Goal: Transaction & Acquisition: Obtain resource

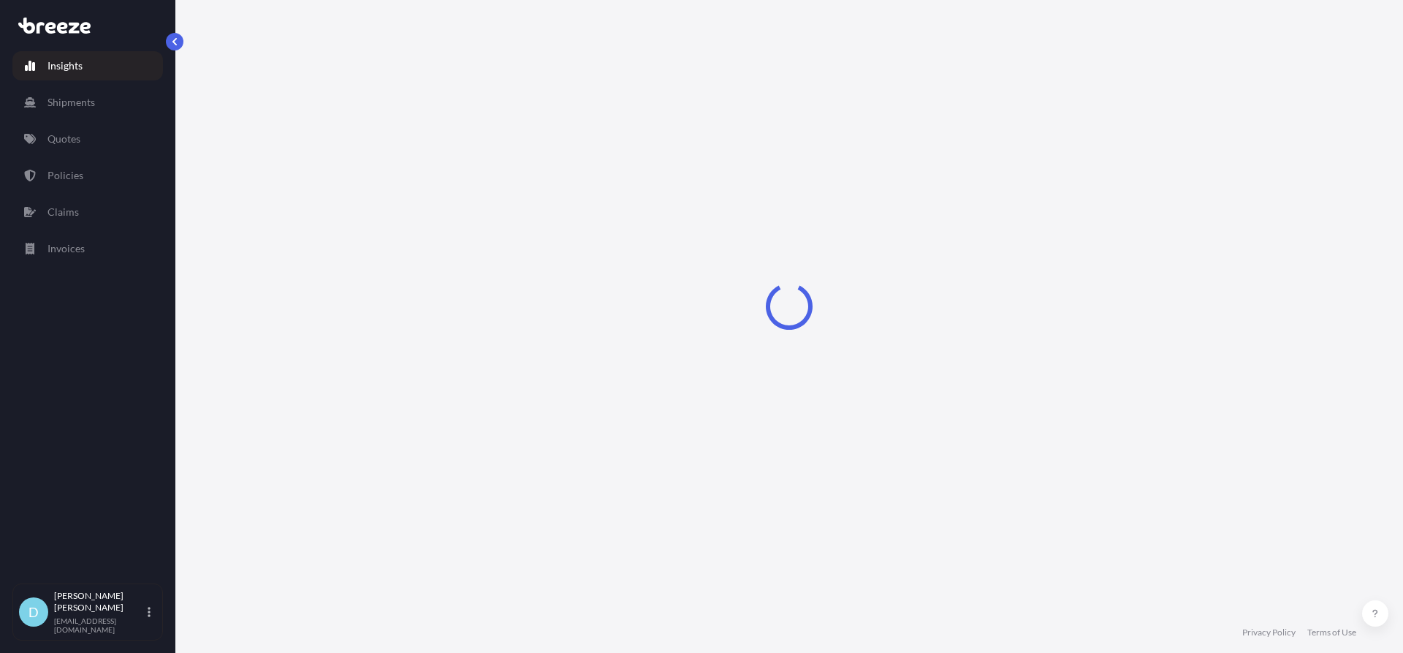
select select "2025"
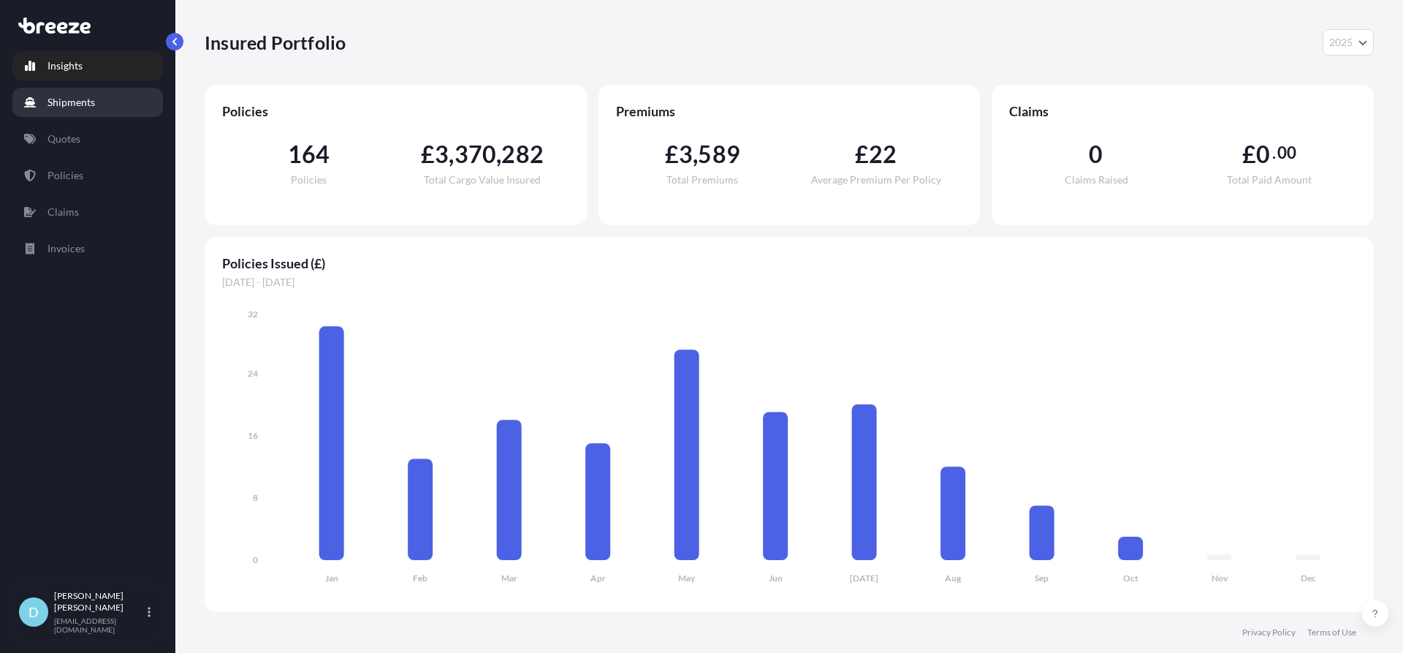
click at [88, 108] on p "Shipments" at bounding box center [72, 102] width 48 height 15
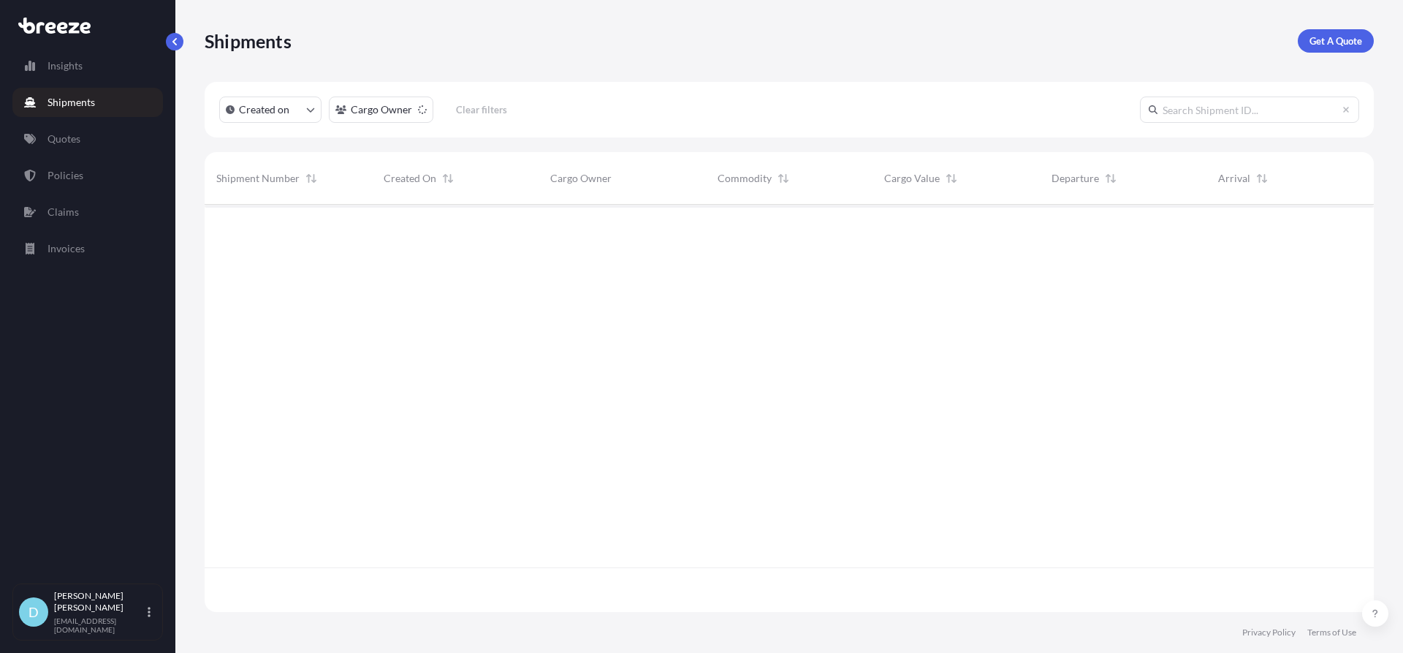
scroll to position [449, 1159]
click at [1310, 41] on p "Get A Quote" at bounding box center [1336, 41] width 53 height 15
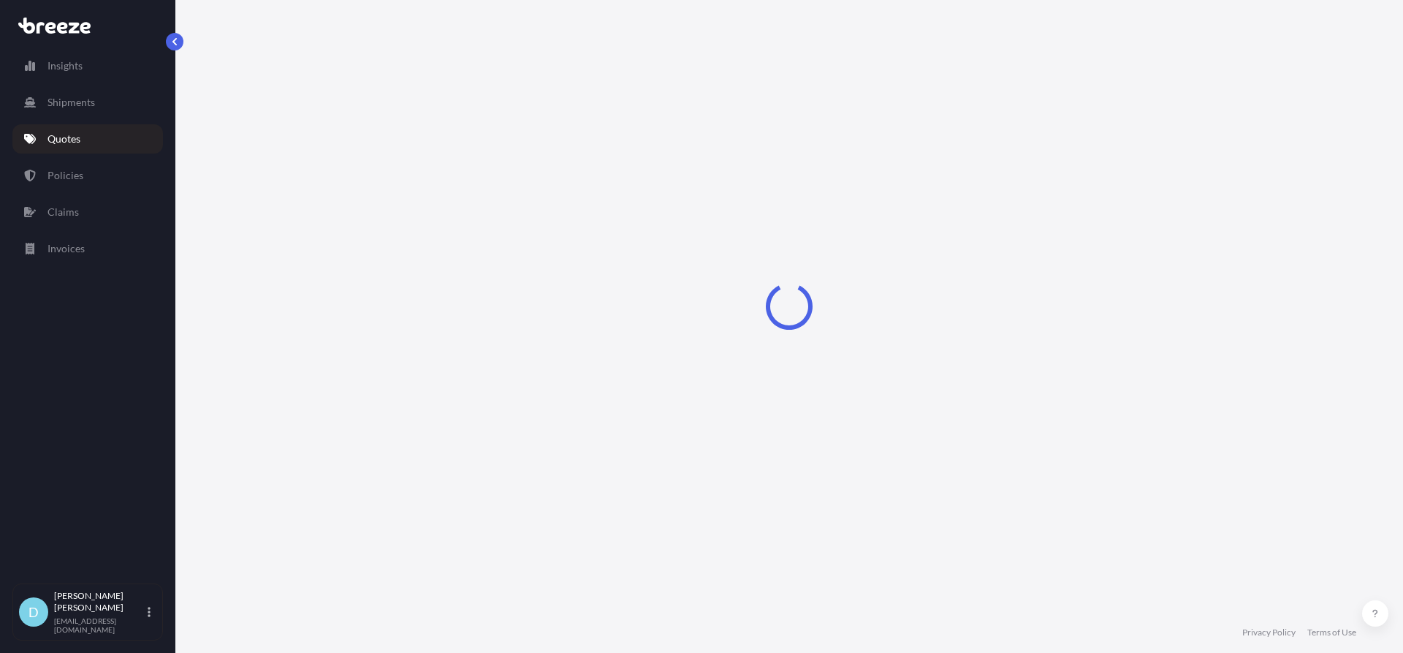
select select "Road"
select select "Sea"
select select "1"
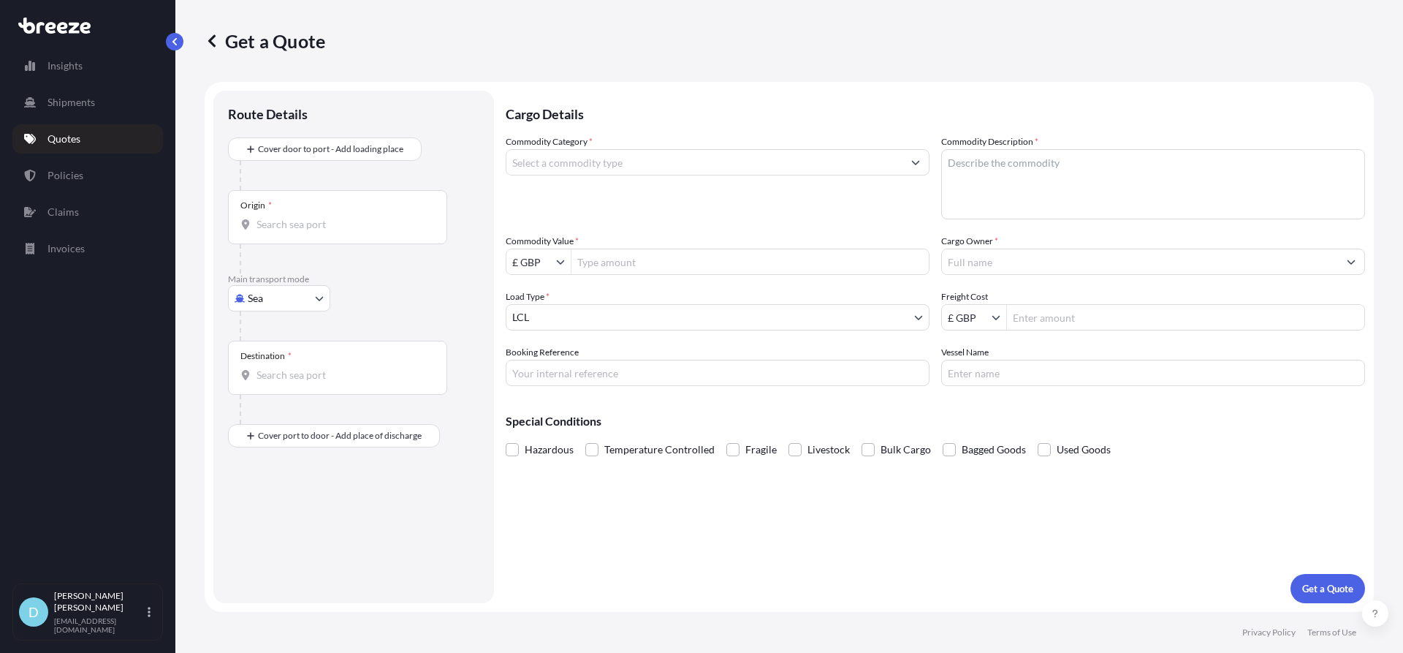
click at [274, 316] on div at bounding box center [360, 325] width 240 height 29
click at [272, 312] on div at bounding box center [360, 325] width 240 height 29
click at [269, 299] on body "Insights Shipments Quotes Policies Claims Invoices D [PERSON_NAME] [PERSON_NAME…" at bounding box center [701, 326] width 1403 height 653
click at [278, 357] on div "Air" at bounding box center [279, 362] width 91 height 26
select select "Air"
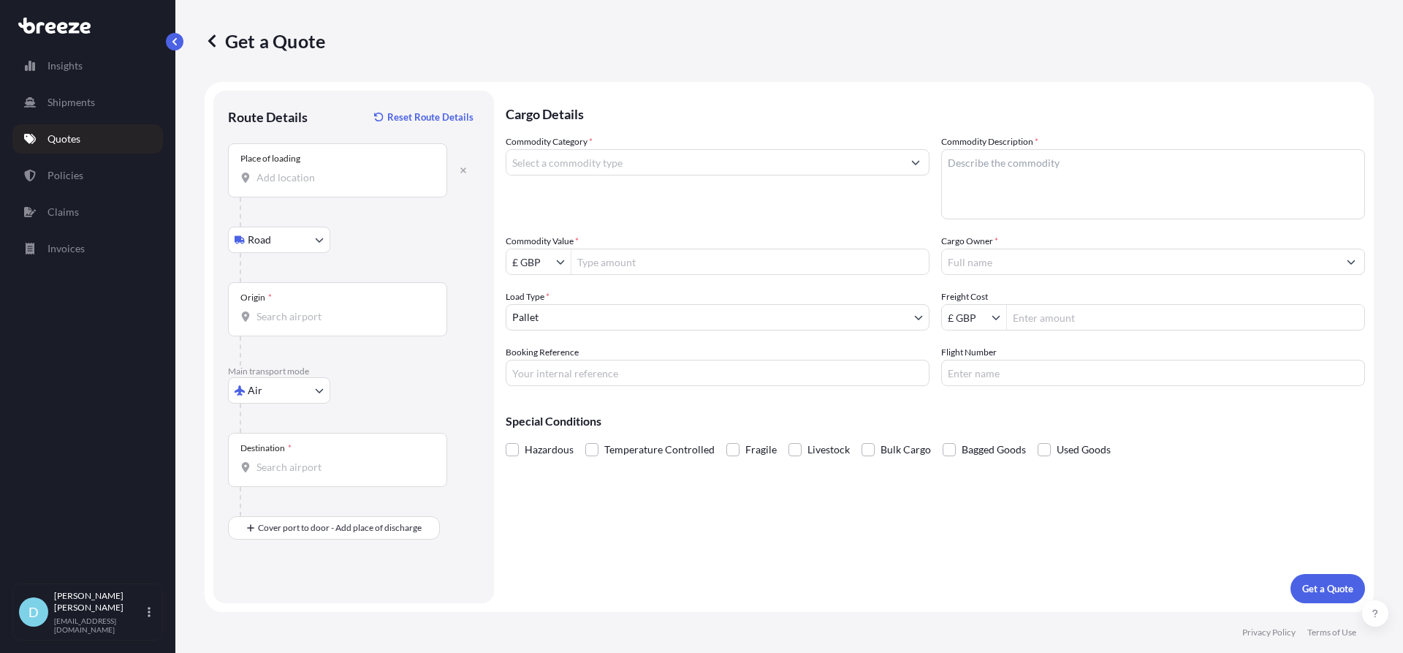
click at [302, 183] on input "Place of loading" at bounding box center [343, 177] width 172 height 15
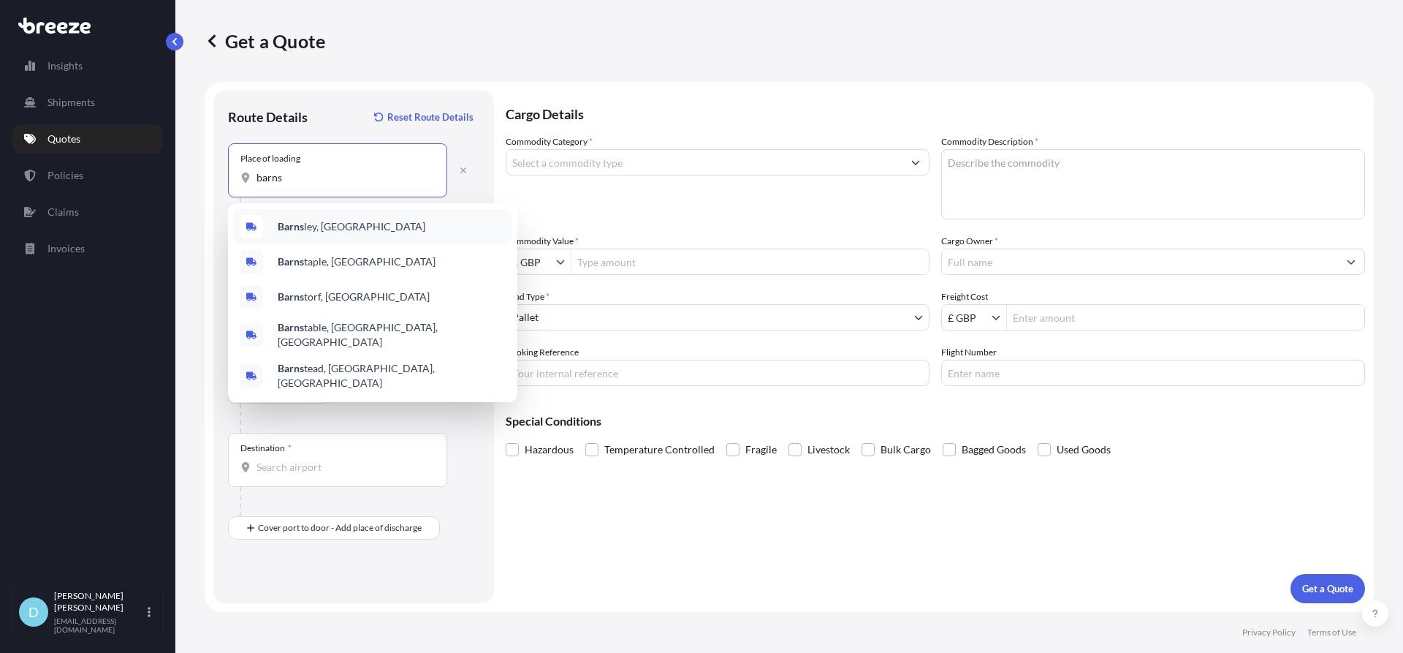
click at [308, 224] on span "Barns ley, [GEOGRAPHIC_DATA]" at bounding box center [352, 226] width 148 height 15
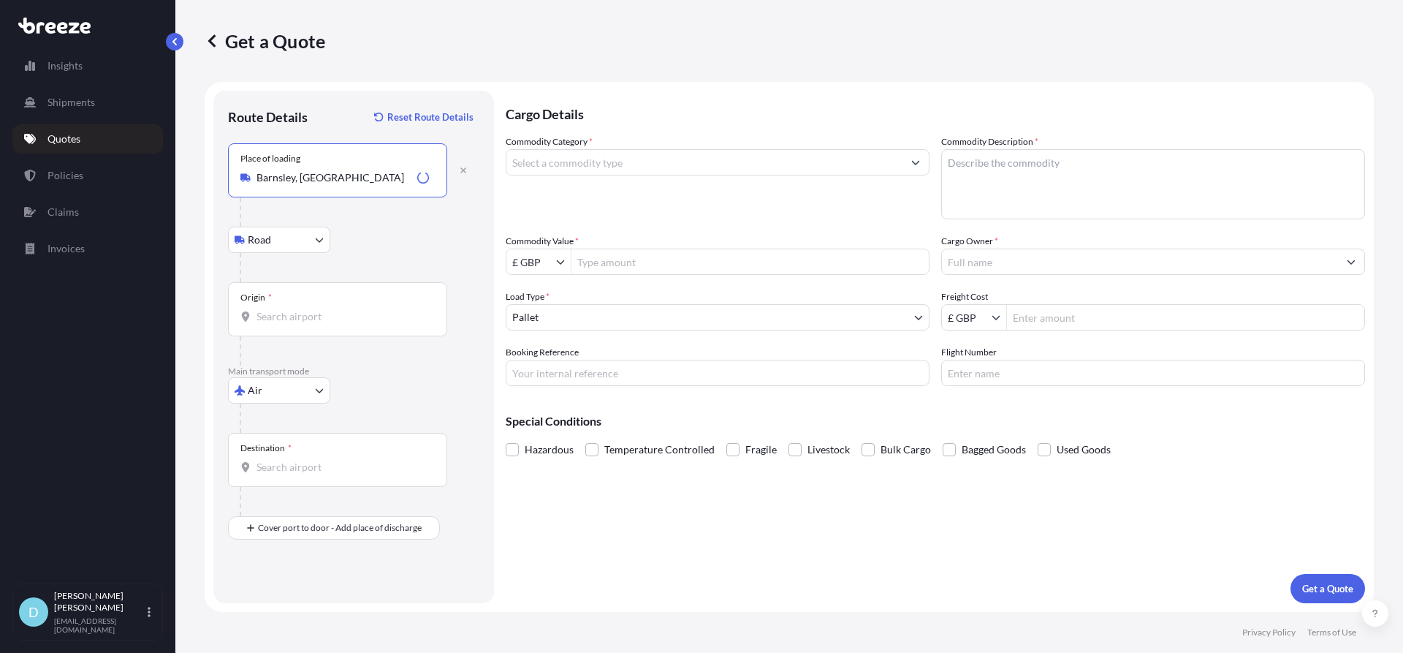
type input "Barnsley, [GEOGRAPHIC_DATA]"
click at [300, 316] on input "Origin *" at bounding box center [343, 316] width 172 height 15
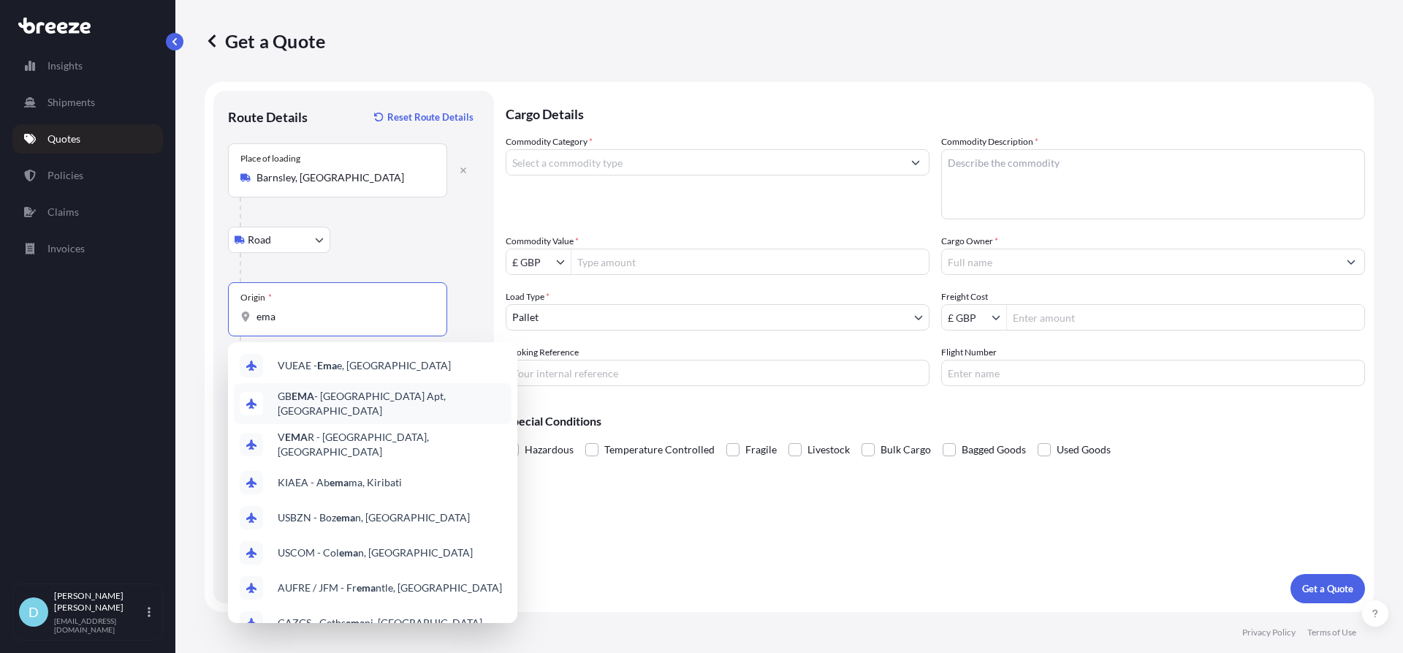
click at [305, 408] on div "GB EMA - [GEOGRAPHIC_DATA] Apt, [GEOGRAPHIC_DATA]" at bounding box center [373, 403] width 278 height 41
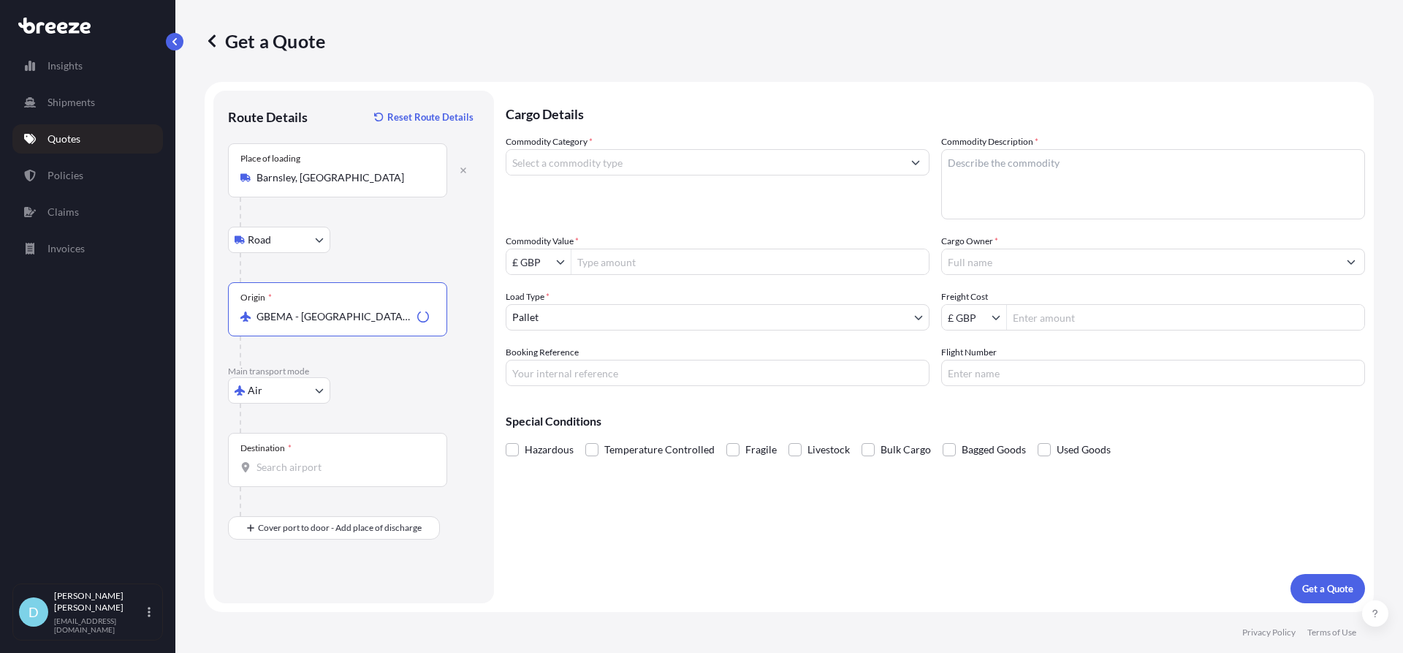
type input "GBEMA - [GEOGRAPHIC_DATA] Apt, [GEOGRAPHIC_DATA]"
click at [278, 461] on input "Destination *" at bounding box center [343, 467] width 172 height 15
type input "USIND - [GEOGRAPHIC_DATA], [GEOGRAPHIC_DATA]"
click at [291, 591] on div "Place of Discharge" at bounding box center [275, 587] width 70 height 12
click at [291, 599] on input "Place of Discharge" at bounding box center [343, 606] width 172 height 15
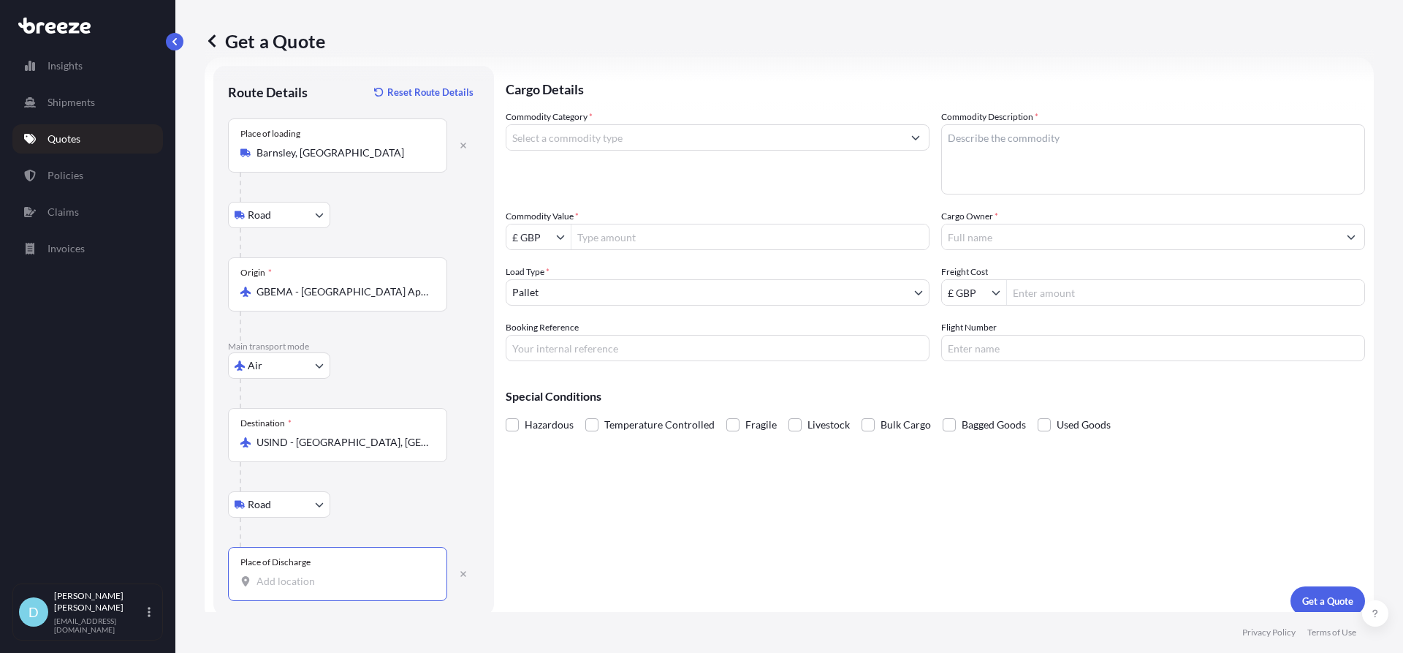
scroll to position [37, 0]
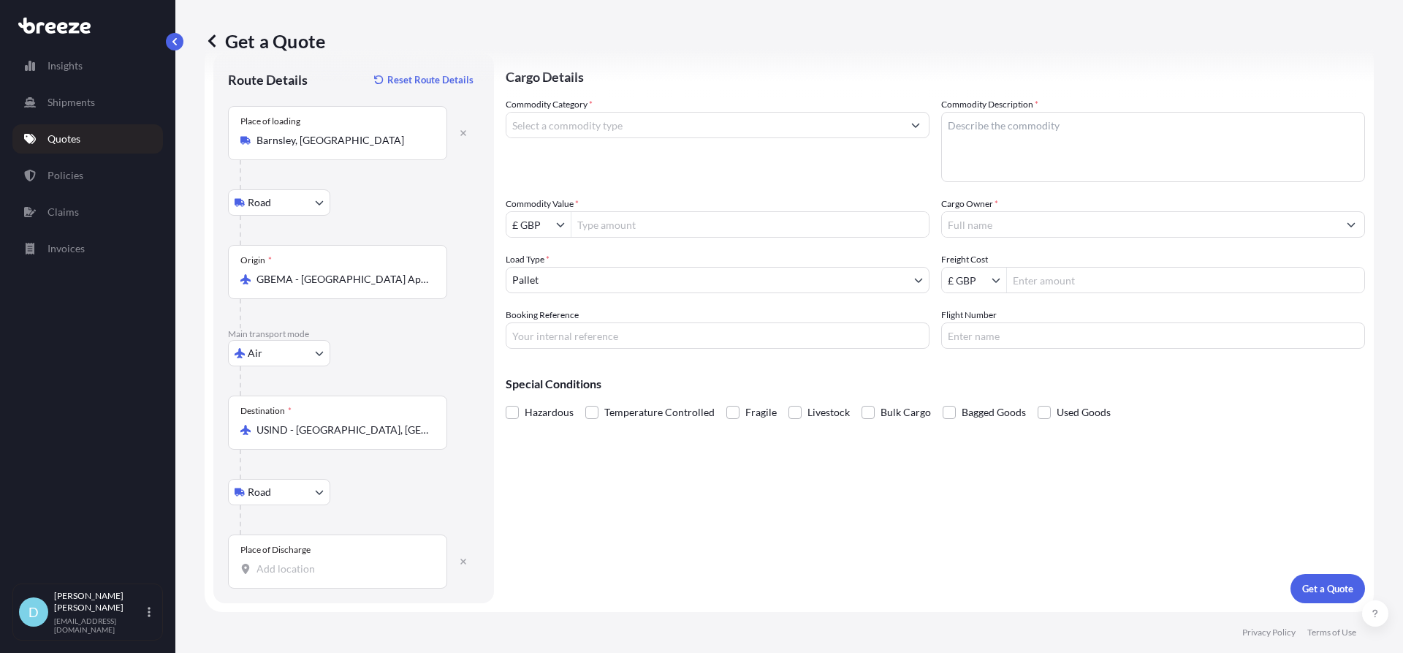
drag, startPoint x: 277, startPoint y: 589, endPoint x: 278, endPoint y: 580, distance: 8.8
click at [278, 589] on div "Route Details Reset Route Details Place of loading [GEOGRAPHIC_DATA], [GEOGRAPH…" at bounding box center [353, 328] width 281 height 550
click at [273, 567] on input "Place of Discharge" at bounding box center [343, 568] width 172 height 15
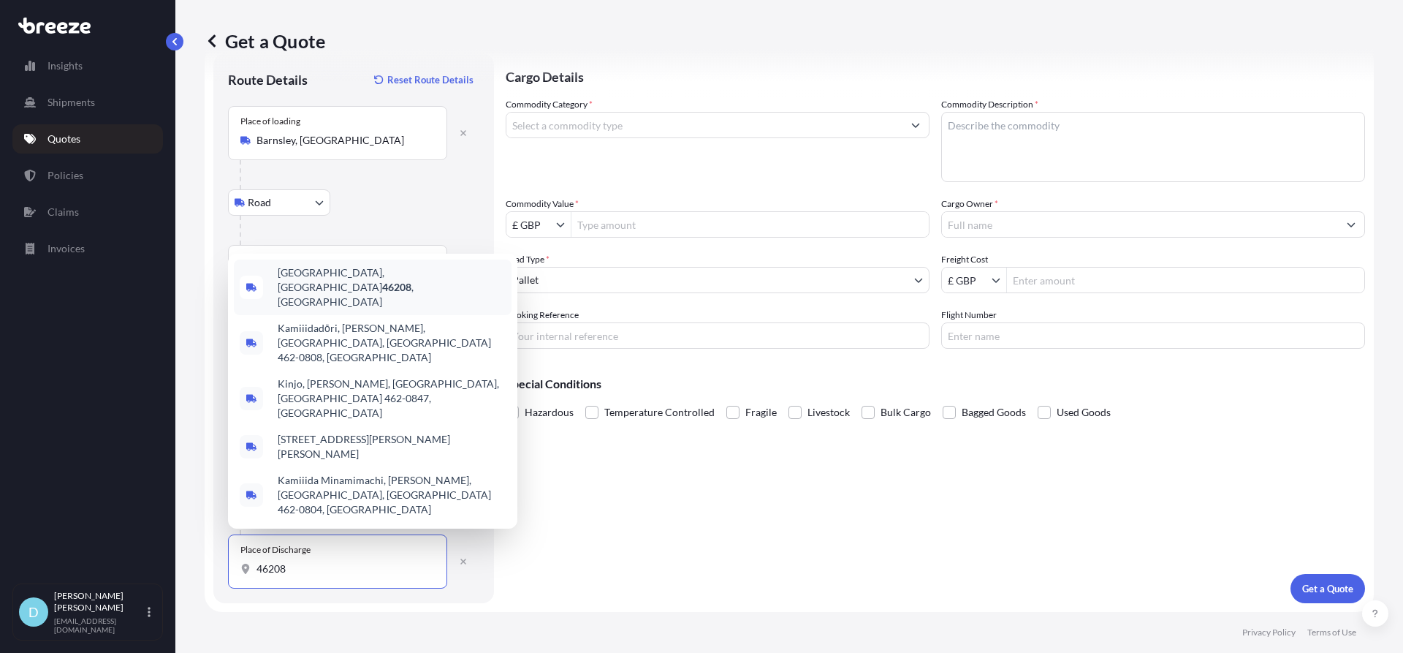
click at [374, 309] on span "[GEOGRAPHIC_DATA], IN 46208 , [GEOGRAPHIC_DATA]" at bounding box center [392, 287] width 228 height 44
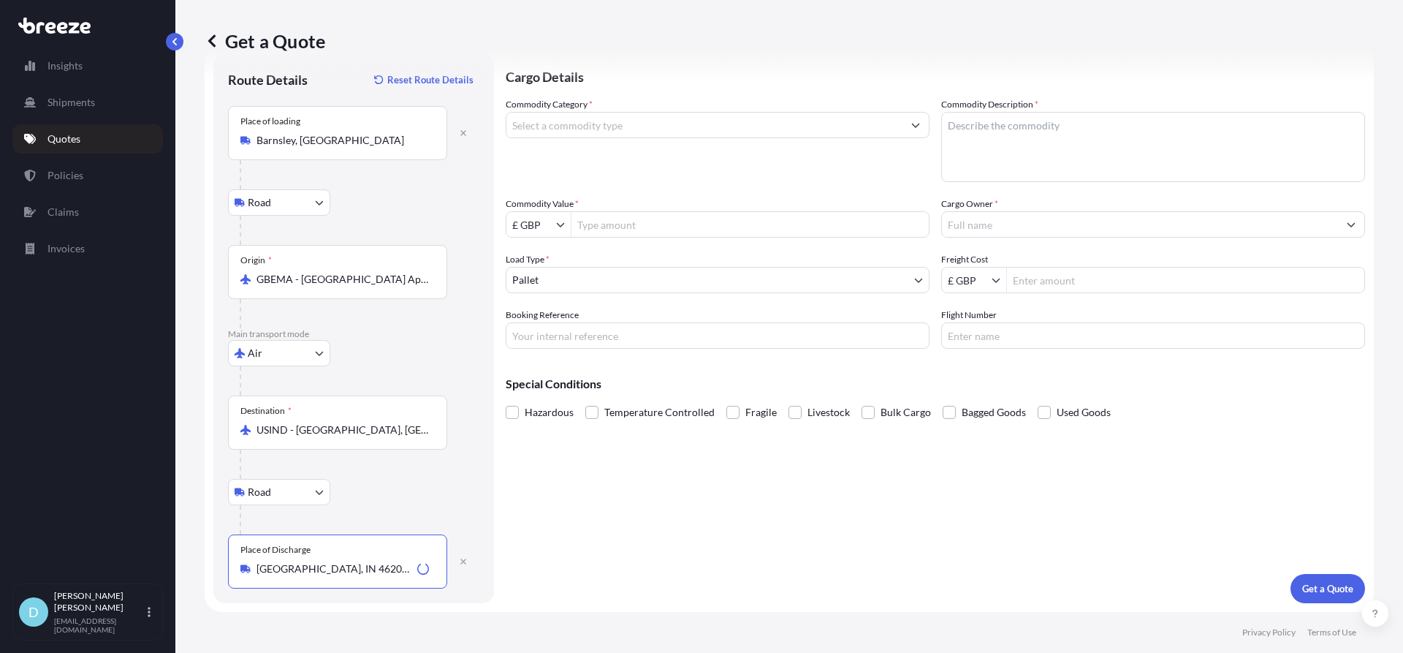
type input "[GEOGRAPHIC_DATA], IN 46208, [GEOGRAPHIC_DATA]"
click at [558, 122] on input "Commodity Category *" at bounding box center [705, 125] width 396 height 26
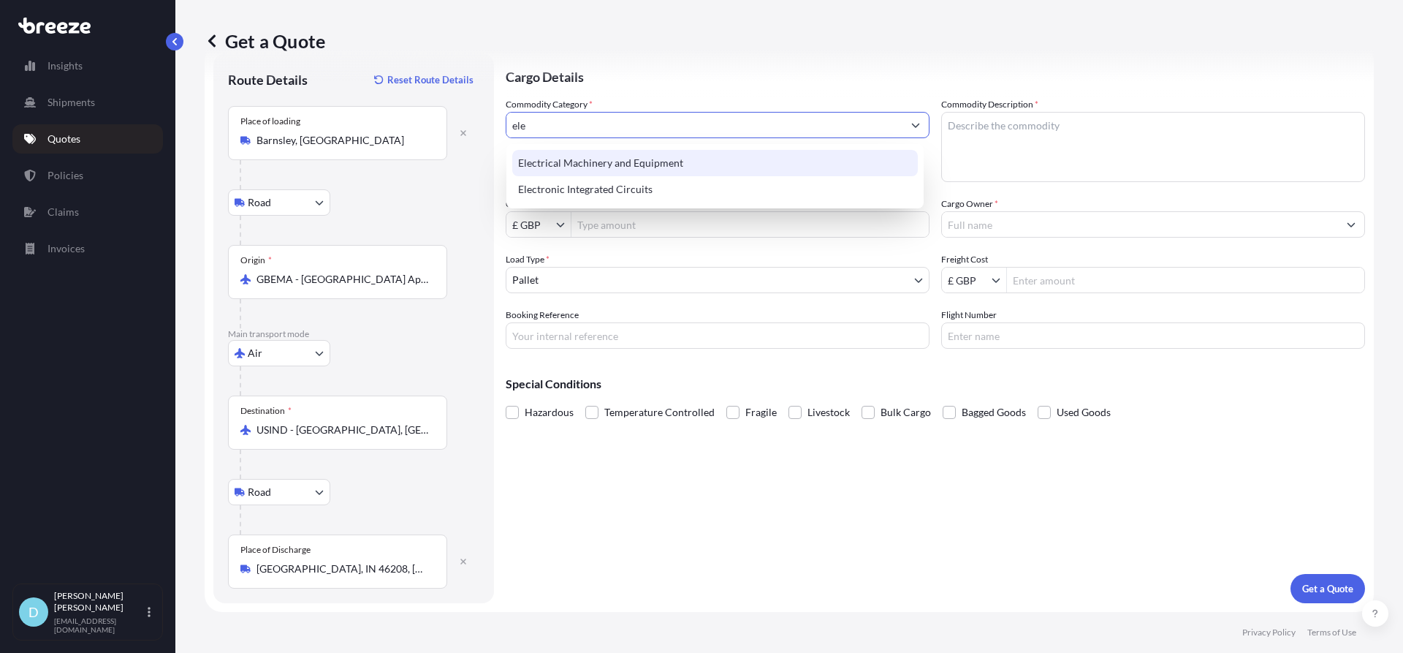
click at [585, 167] on div "Electrical Machinery and Equipment" at bounding box center [715, 163] width 406 height 26
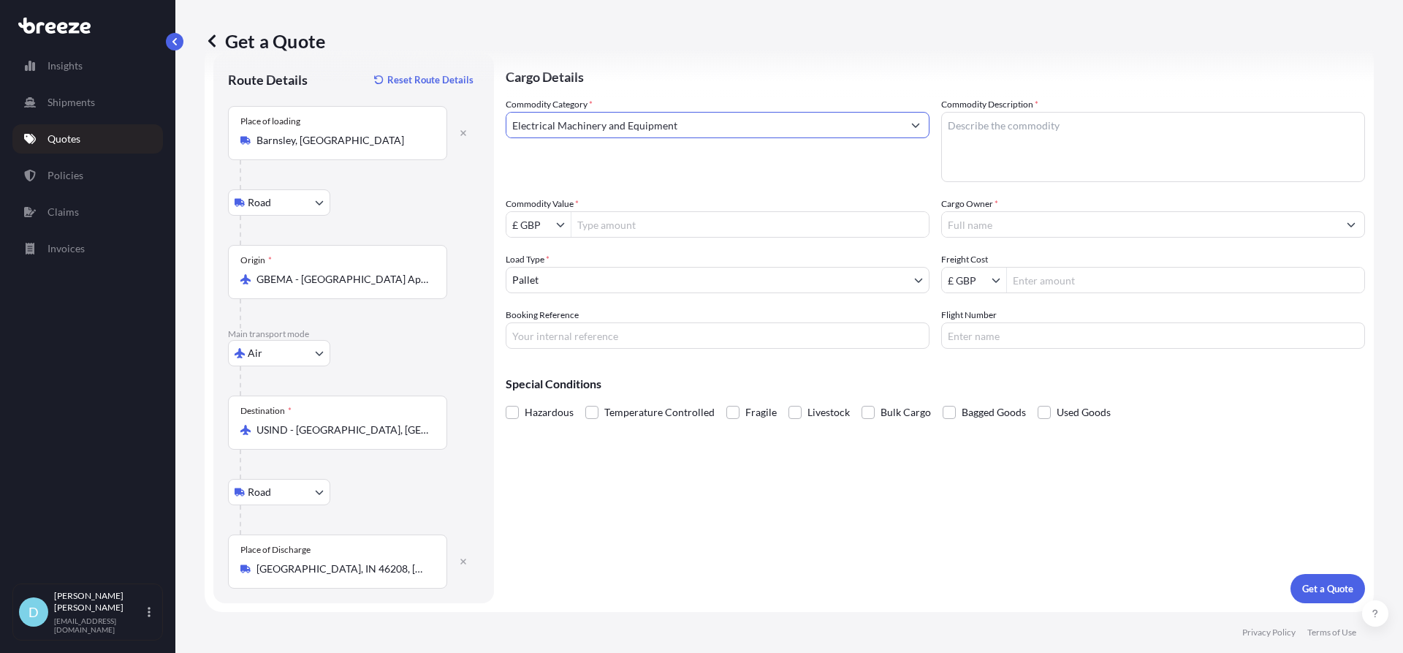
type input "Electrical Machinery and Equipment"
click at [1070, 138] on textarea "Commodity Description *" at bounding box center [1153, 147] width 424 height 70
type textarea "Display screen"
click at [636, 225] on input "Commodity Value *" at bounding box center [750, 224] width 357 height 26
type input "2,500"
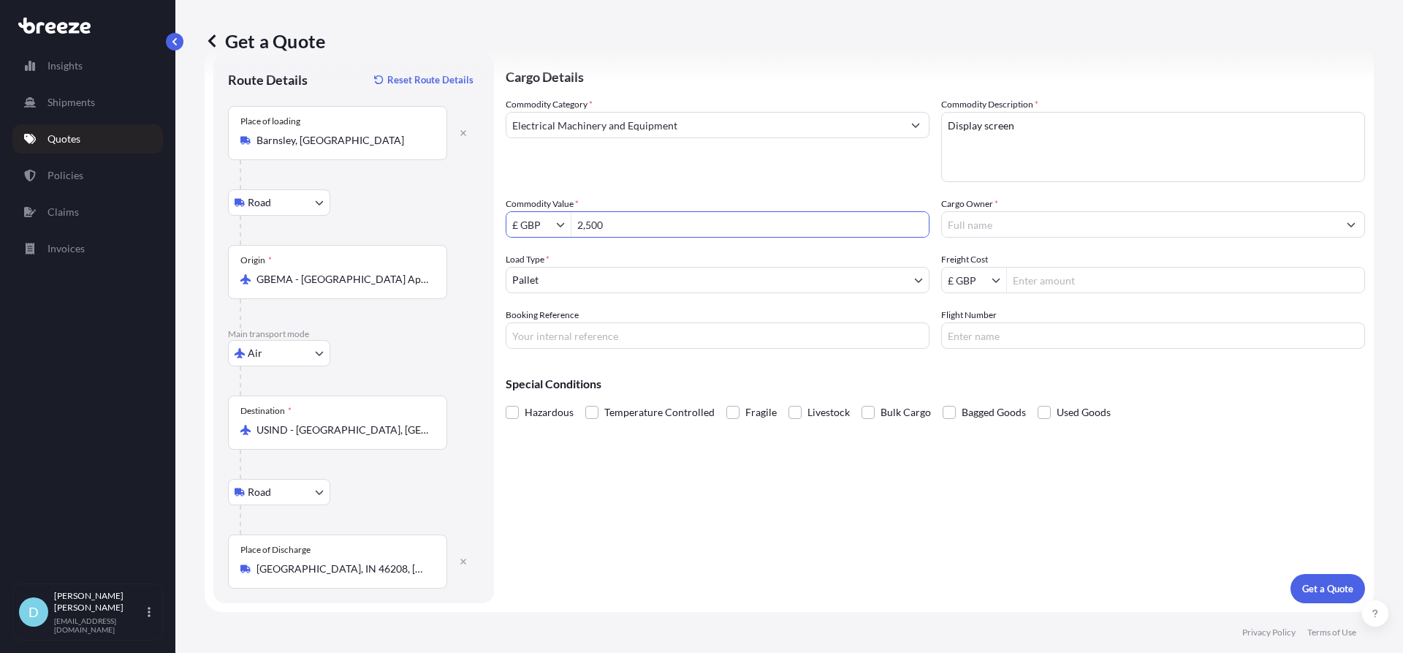
click at [538, 220] on input "£ GBP" at bounding box center [532, 224] width 50 height 26
click at [537, 264] on div "€ EUR" at bounding box center [538, 259] width 58 height 26
click at [533, 228] on input "€ EUR" at bounding box center [532, 224] width 50 height 26
click at [539, 229] on input "€ EUR" at bounding box center [532, 224] width 50 height 26
drag, startPoint x: 545, startPoint y: 226, endPoint x: 509, endPoint y: 227, distance: 35.8
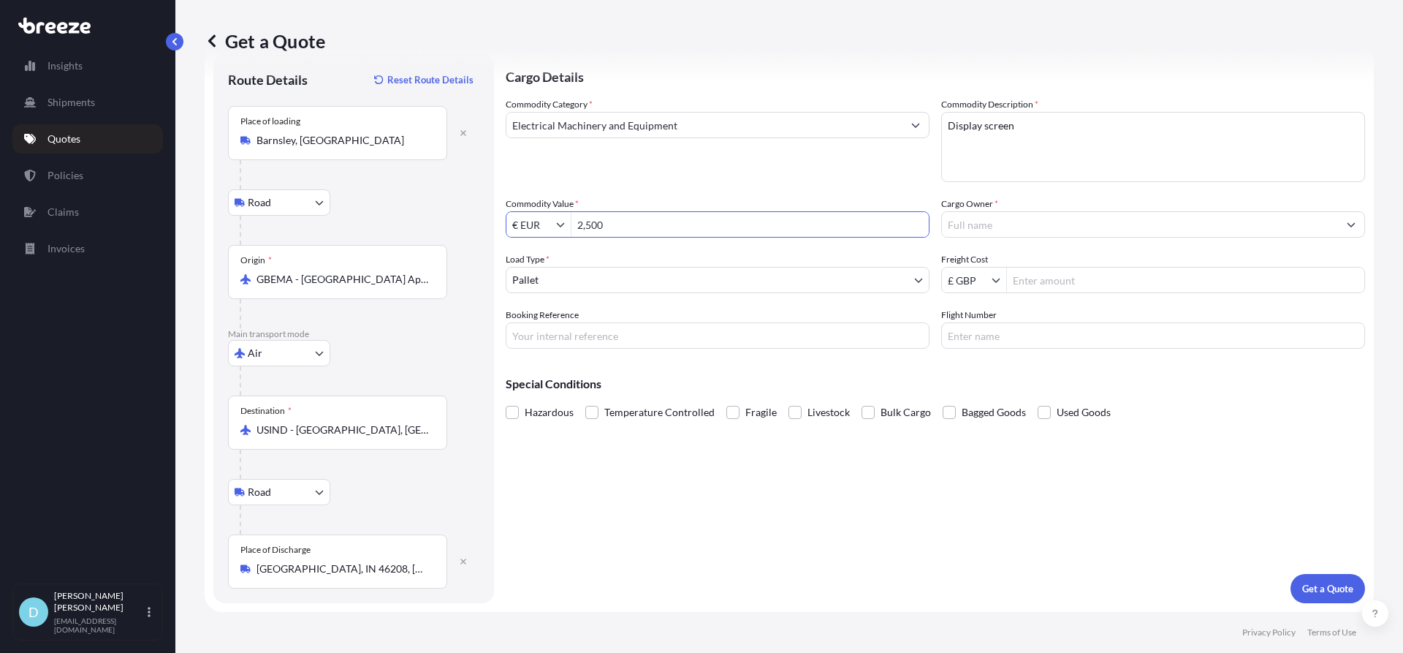
click at [509, 227] on input "€ EUR" at bounding box center [532, 224] width 50 height 26
click at [563, 223] on icon "Show suggestions" at bounding box center [560, 224] width 9 height 9
click at [522, 316] on div "$ USD" at bounding box center [538, 312] width 58 height 26
type input "$ USD"
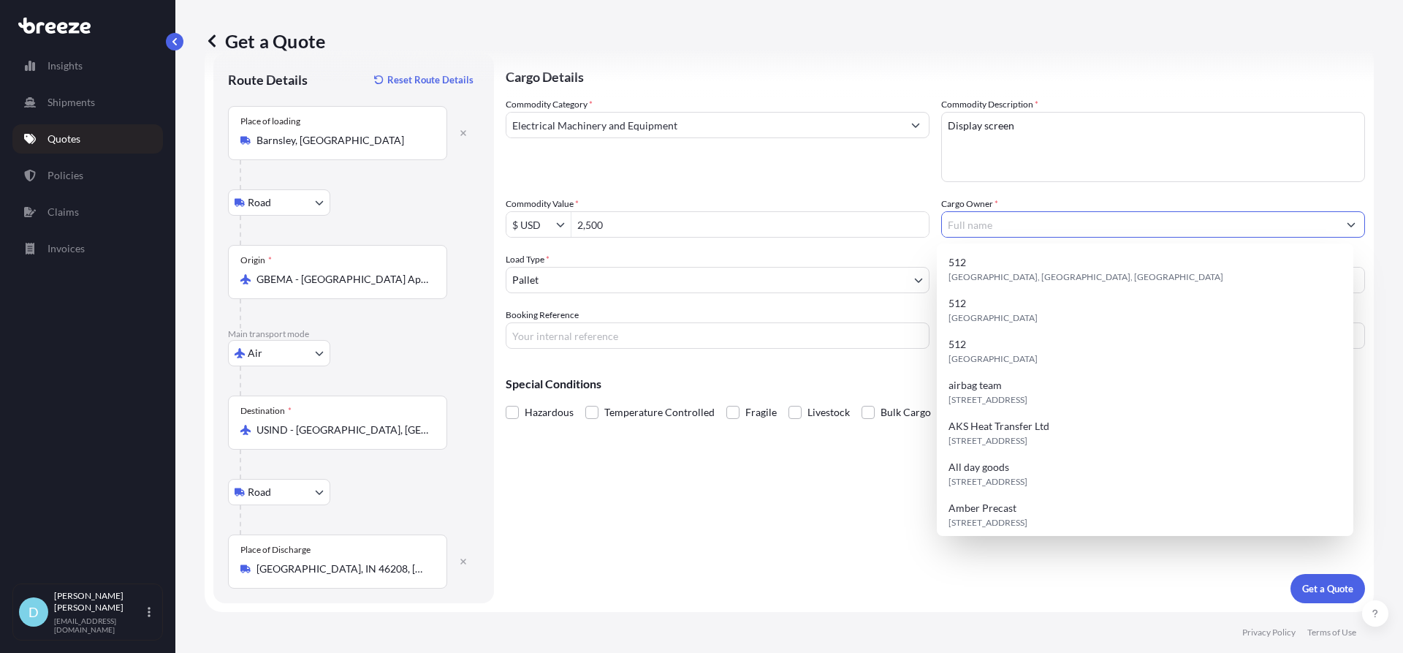
click at [1047, 221] on input "Cargo Owner *" at bounding box center [1140, 224] width 396 height 26
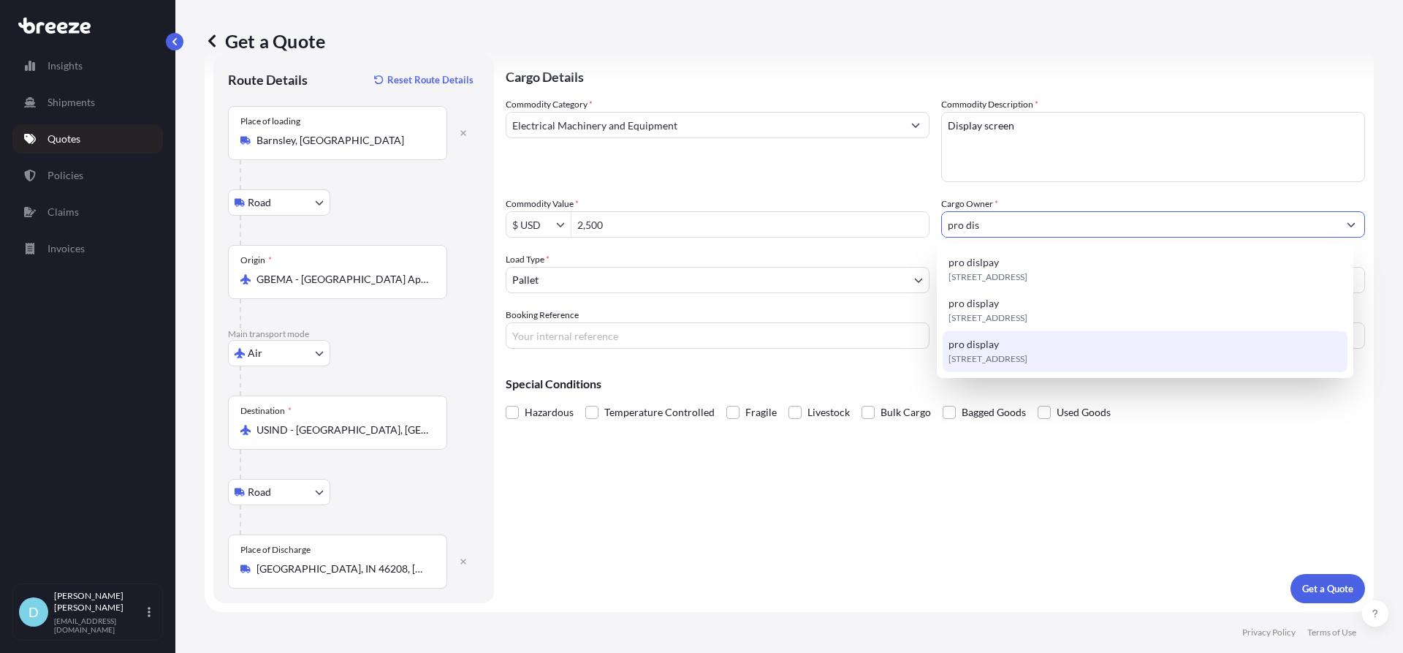
click at [1003, 347] on div "[STREET_ADDRESS]" at bounding box center [1146, 351] width 406 height 41
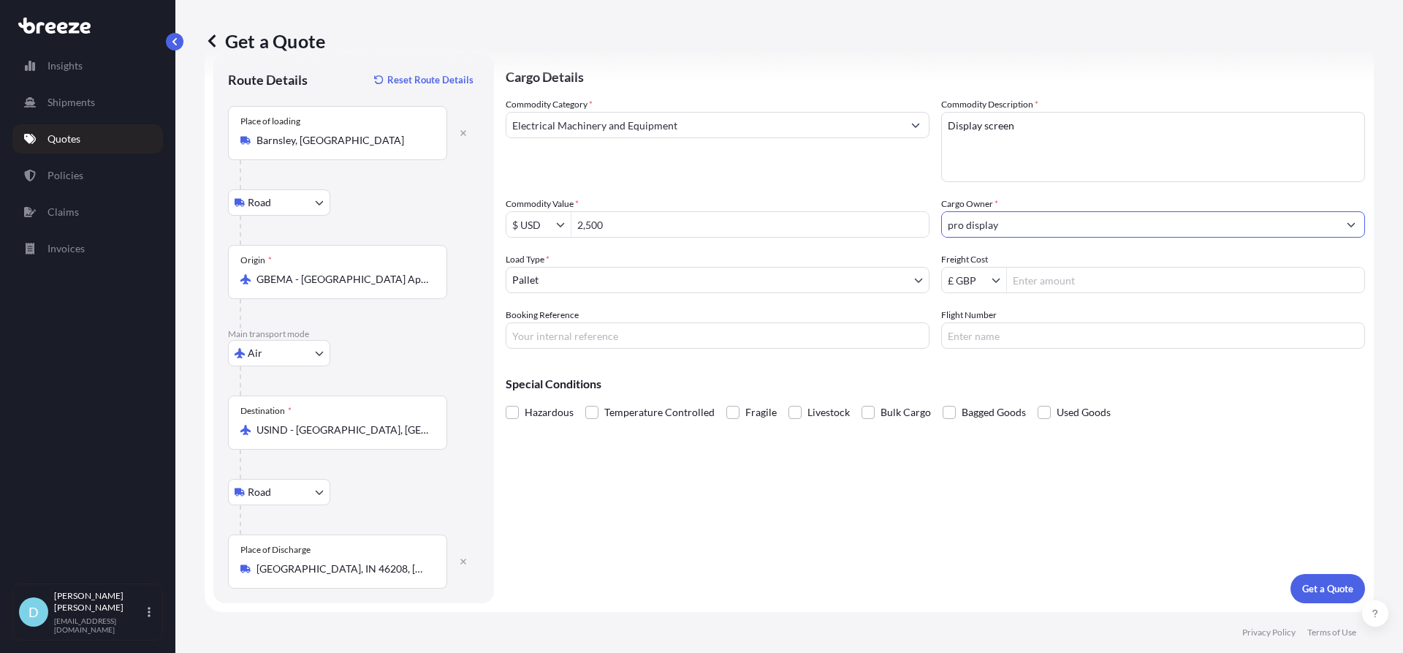
type input "pro display"
drag, startPoint x: 702, startPoint y: 332, endPoint x: 688, endPoint y: 327, distance: 15.3
click at [702, 332] on input "Booking Reference" at bounding box center [718, 335] width 424 height 26
paste input "EX25005941"
type input "EX25005941"
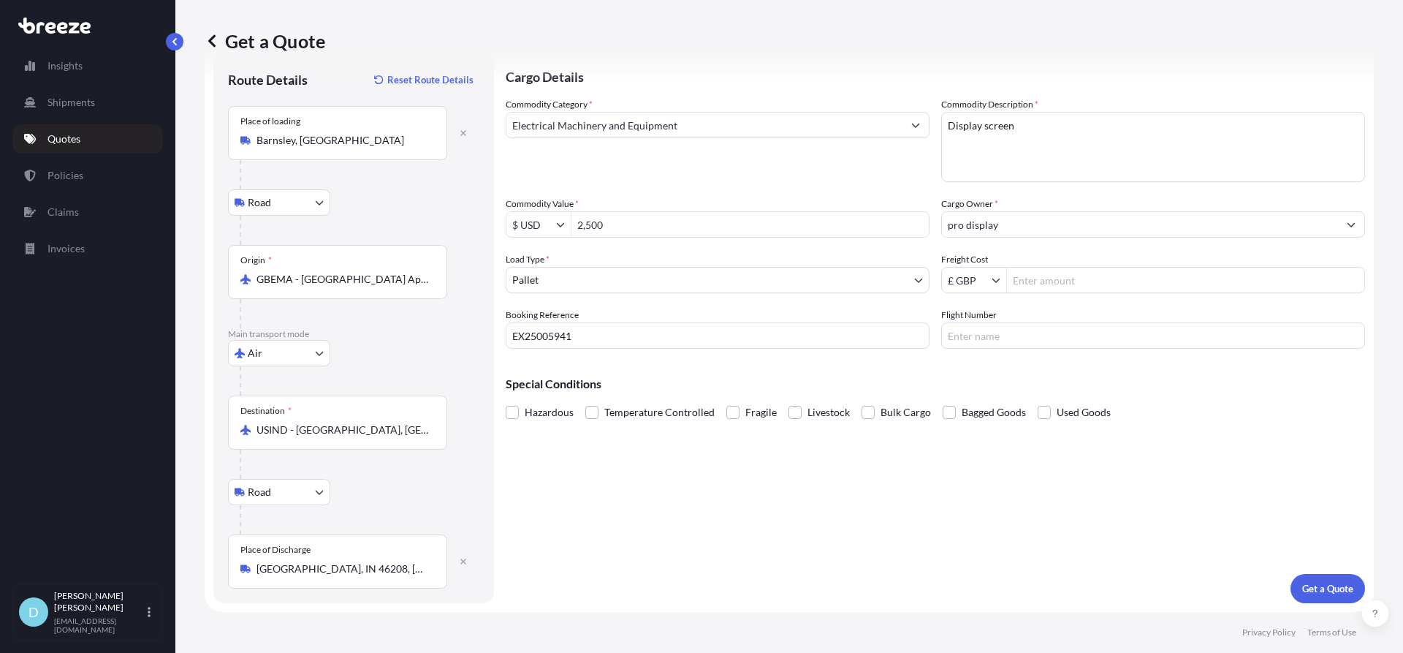
click at [1109, 558] on div "Cargo Details Commodity Category * Electrical Machinery and Equipment Commodity…" at bounding box center [936, 328] width 860 height 550
click at [1305, 584] on p "Get a Quote" at bounding box center [1328, 588] width 51 height 15
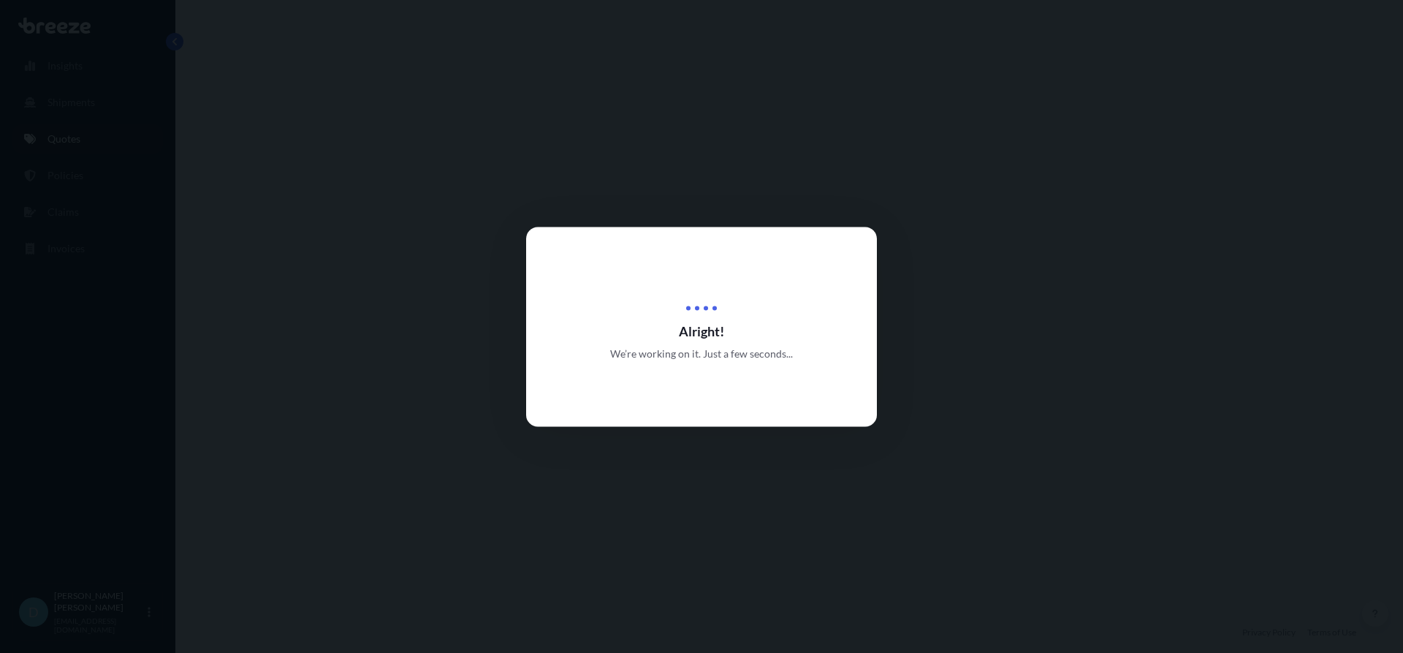
select select "Road"
select select "Air"
select select "Road"
select select "1"
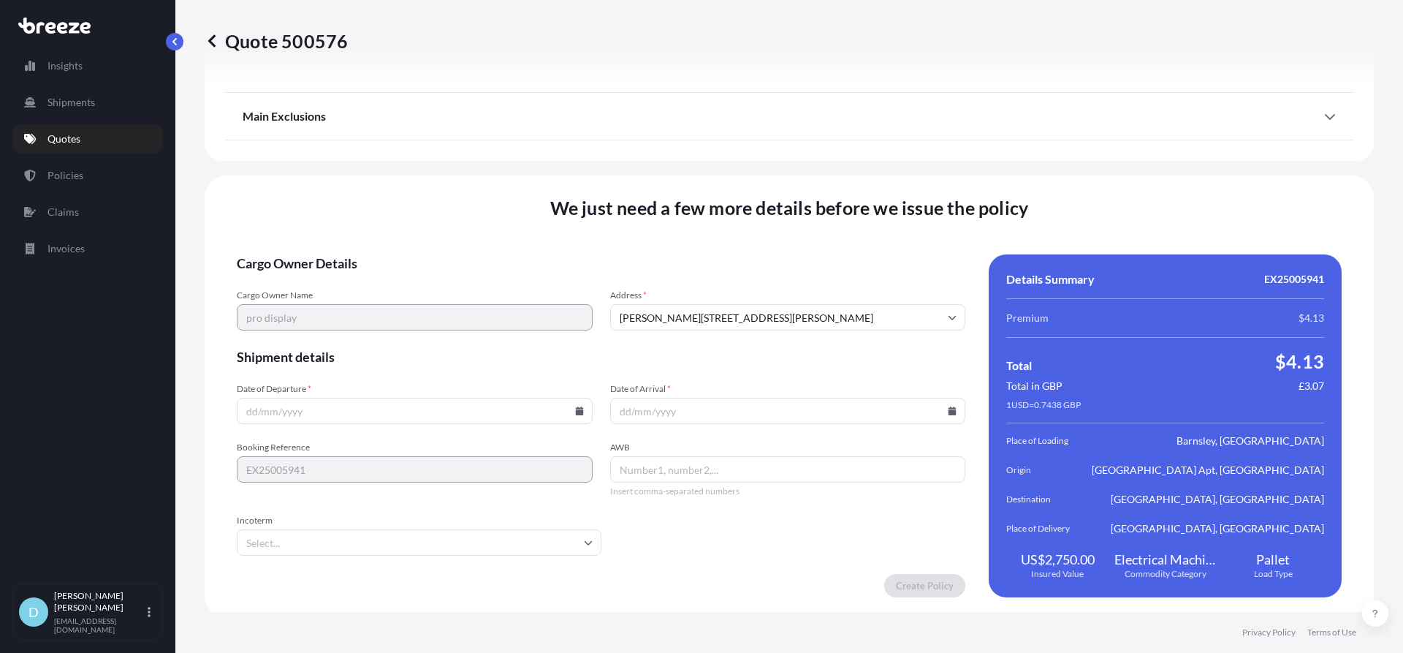
scroll to position [1944, 0]
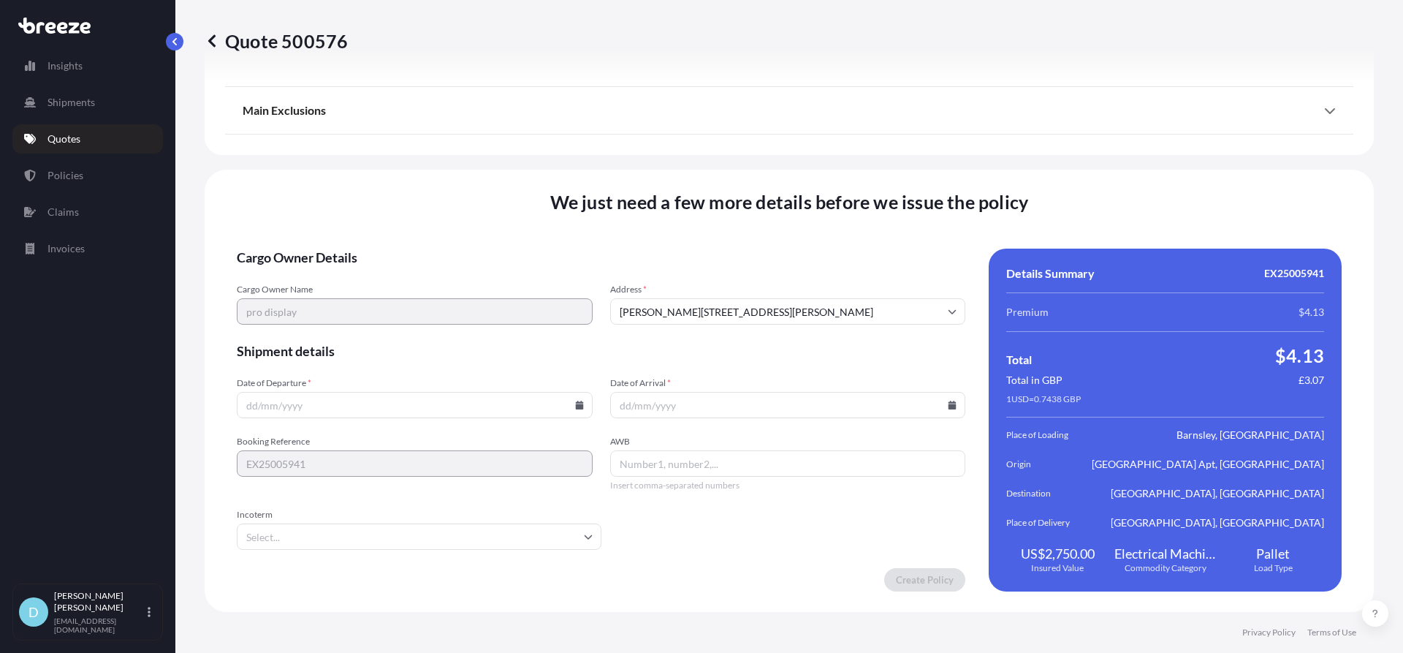
click at [451, 411] on input "Date of Departure *" at bounding box center [415, 405] width 356 height 26
click at [580, 401] on icon at bounding box center [579, 405] width 9 height 9
click at [450, 217] on button "3" at bounding box center [447, 219] width 23 height 23
type input "[DATE]"
click at [754, 408] on input "Date of Arrival *" at bounding box center [788, 405] width 356 height 26
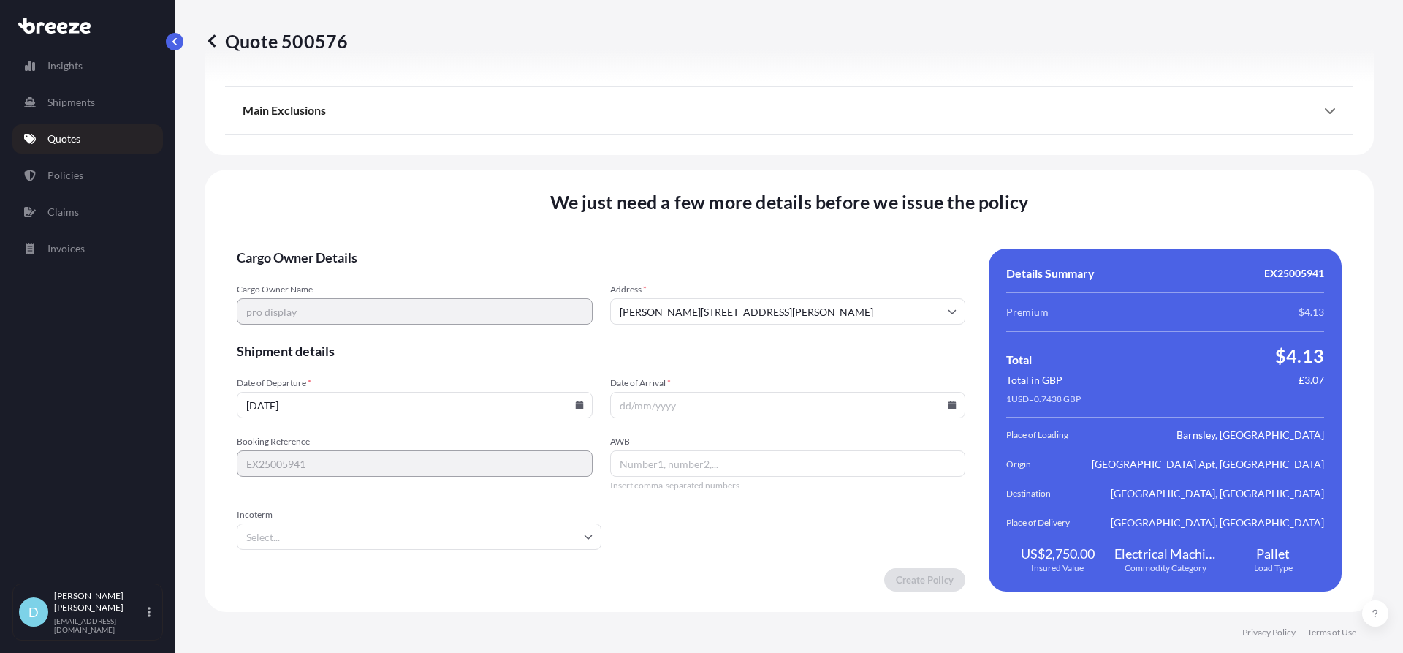
drag, startPoint x: 942, startPoint y: 402, endPoint x: 955, endPoint y: 412, distance: 16.7
click at [949, 405] on icon at bounding box center [953, 405] width 8 height 9
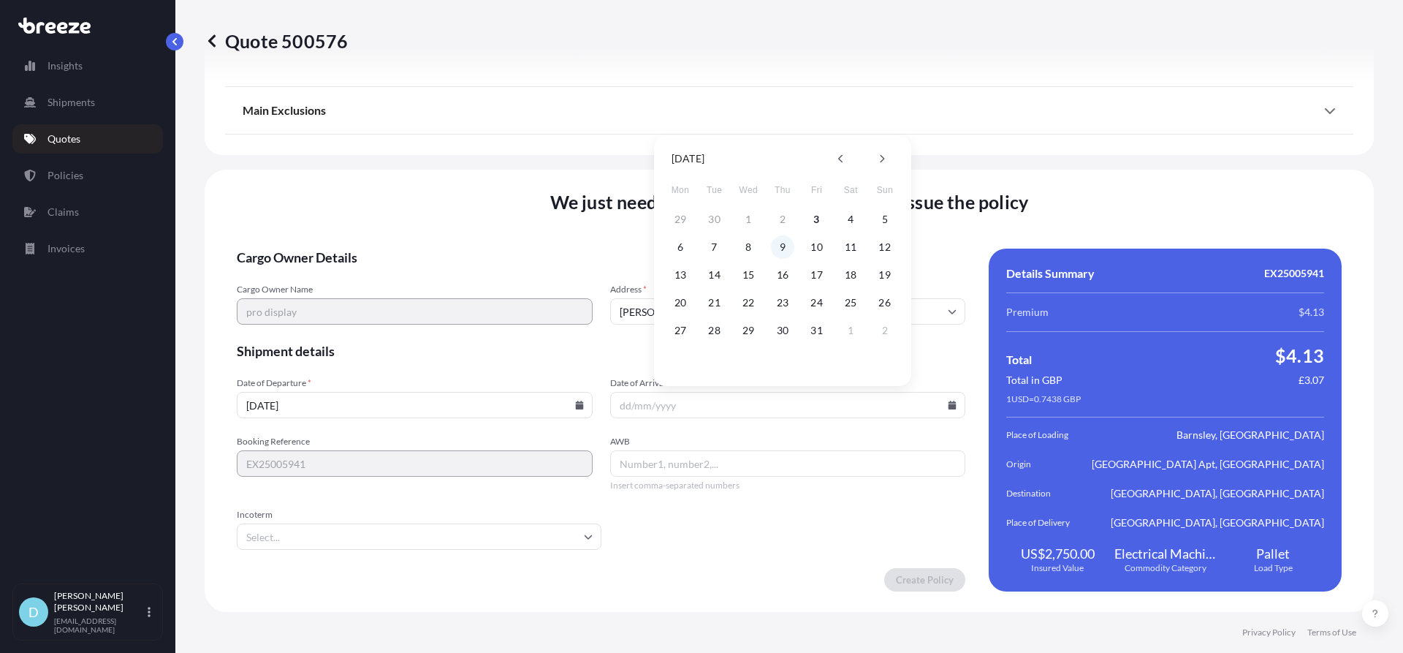
click at [780, 249] on button "9" at bounding box center [782, 246] width 23 height 23
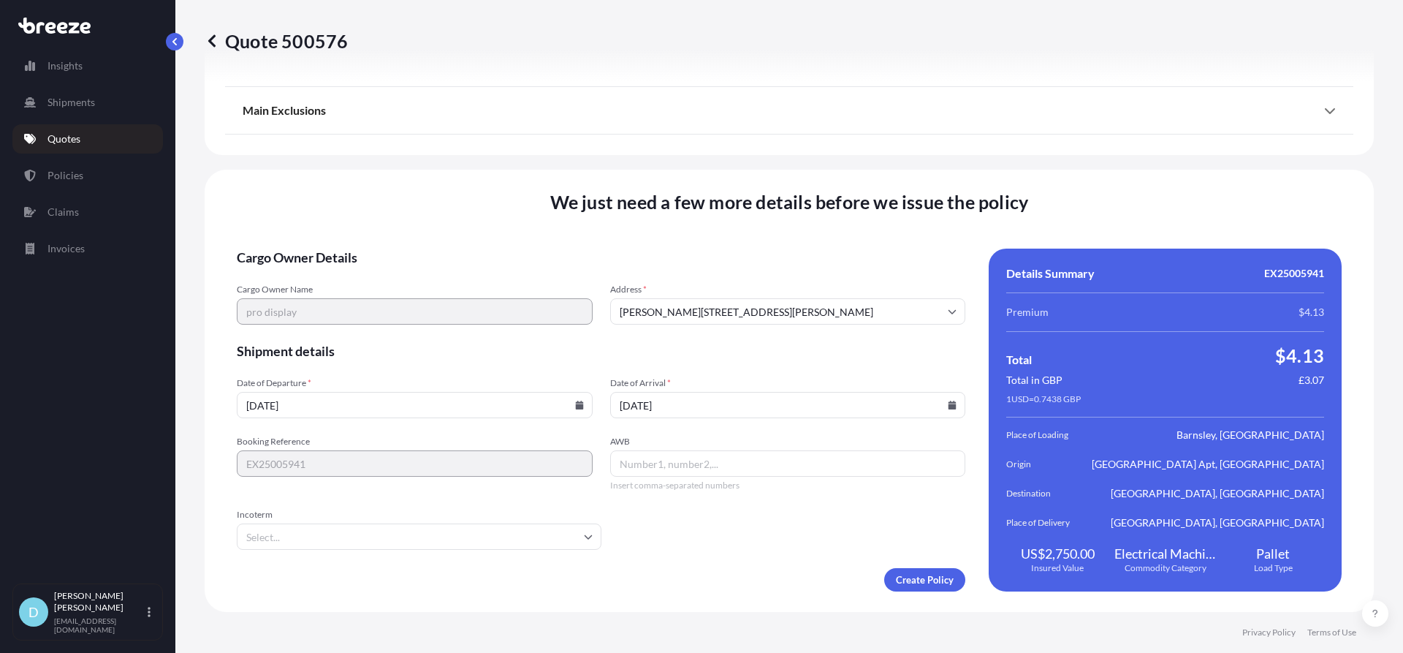
type input "[DATE]"
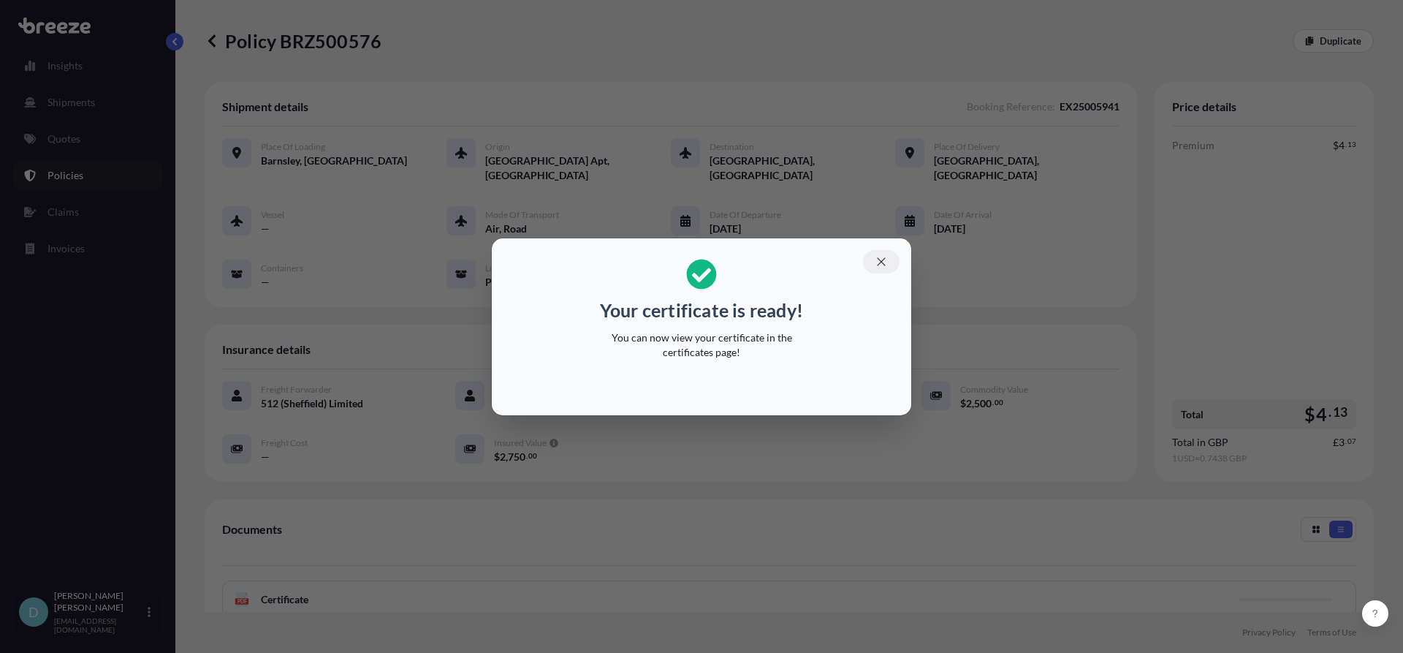
click at [879, 258] on icon "button" at bounding box center [881, 261] width 8 height 8
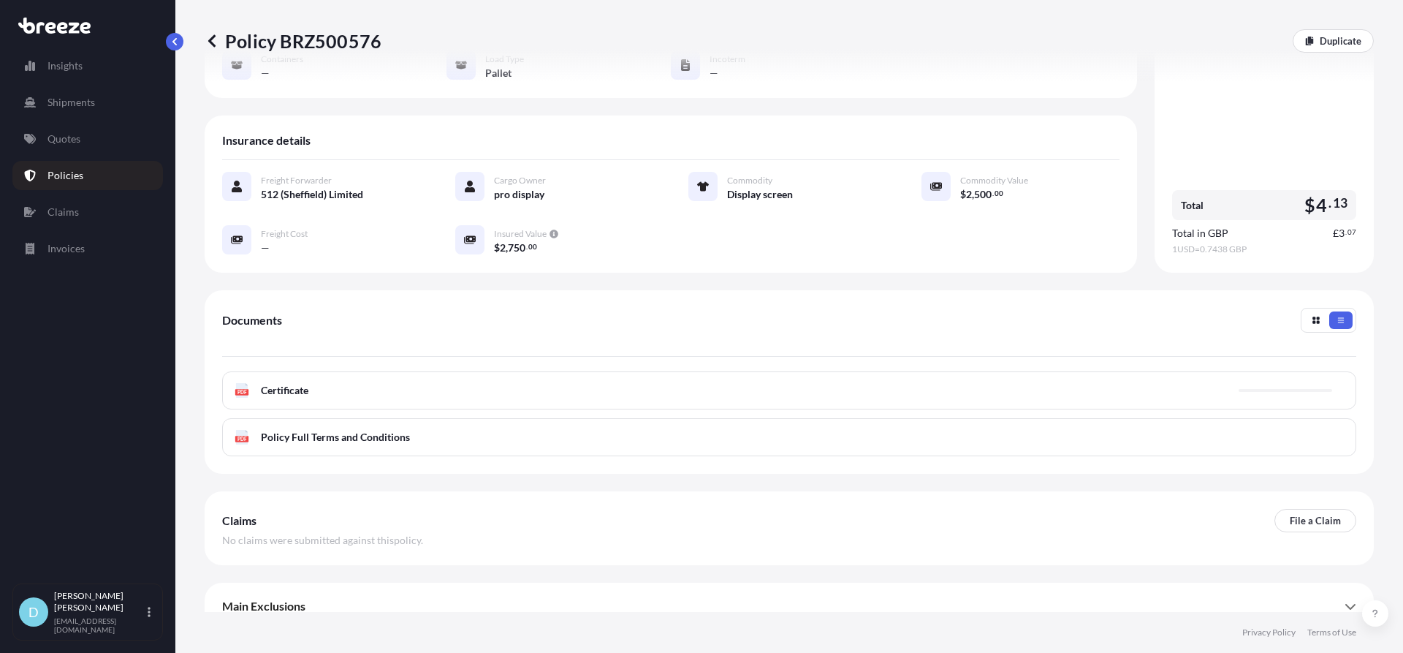
scroll to position [212, 0]
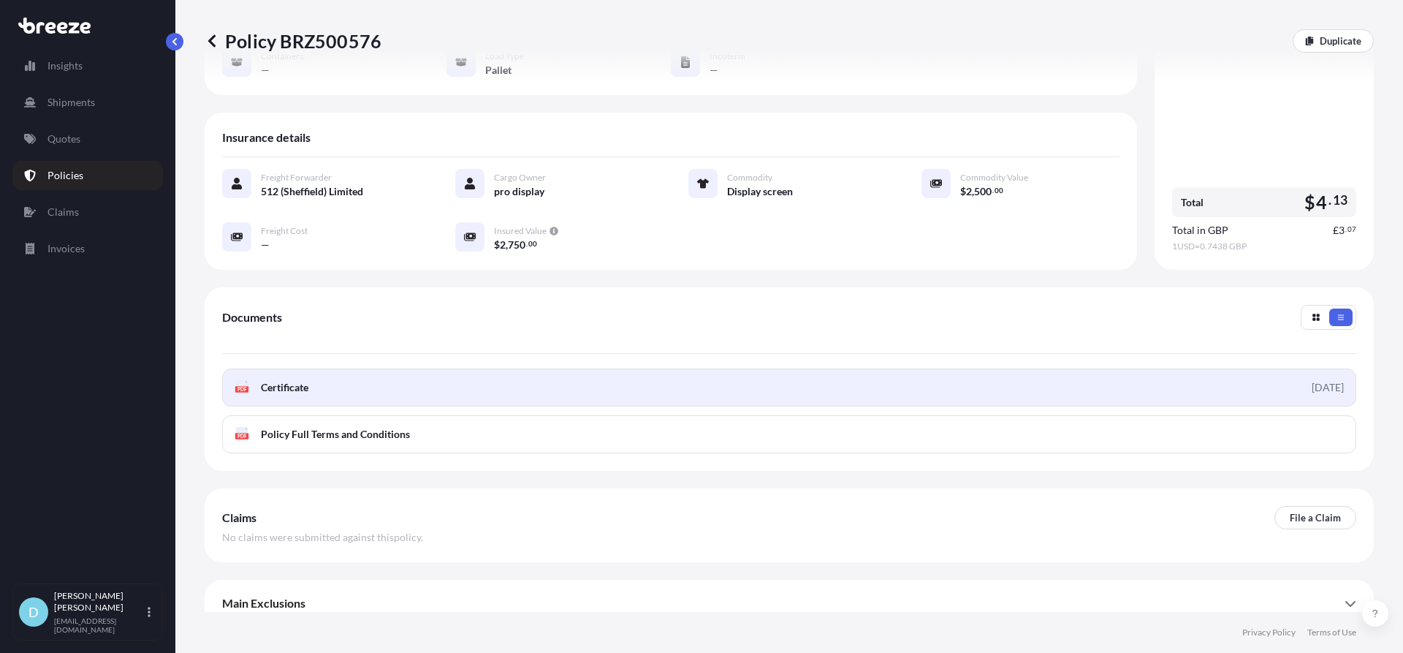
click at [581, 376] on link "PDF Certificate [DATE]" at bounding box center [789, 387] width 1134 height 38
